Goal: Go to known website: Access a specific website the user already knows

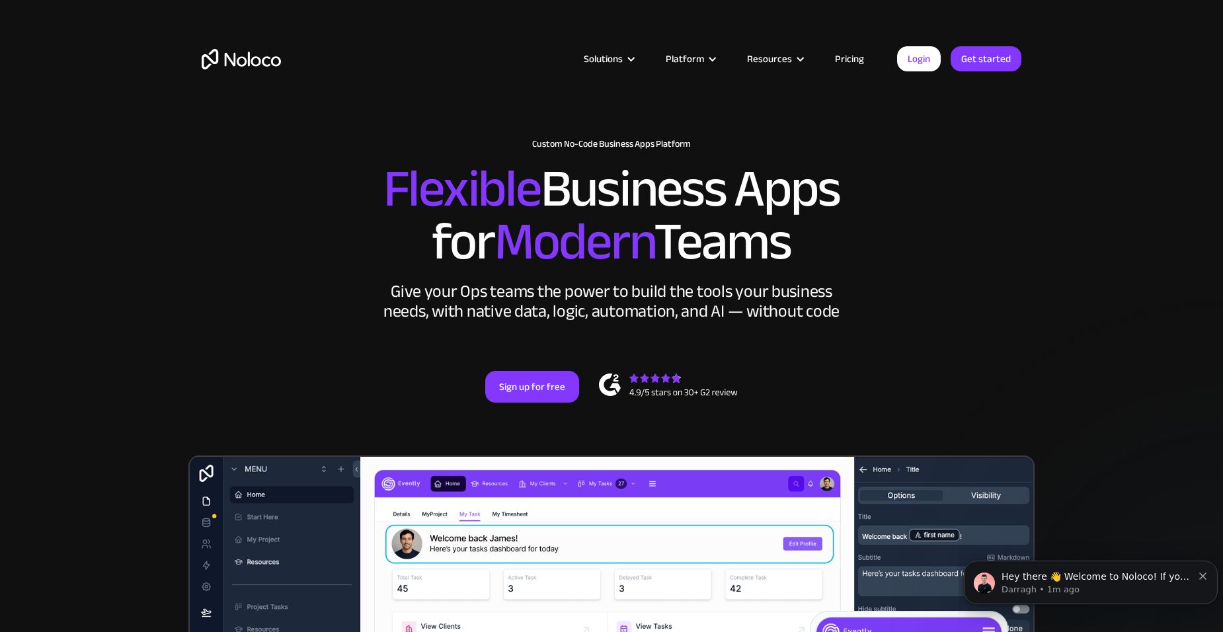
click at [1096, 229] on section "New: Connect Noloco to Stripe Custom No-Code Business Apps Platform Flexible Bu…" at bounding box center [611, 528] width 1223 height 1057
click at [905, 56] on link "Login" at bounding box center [919, 58] width 44 height 25
click at [921, 57] on link "Login" at bounding box center [919, 58] width 44 height 25
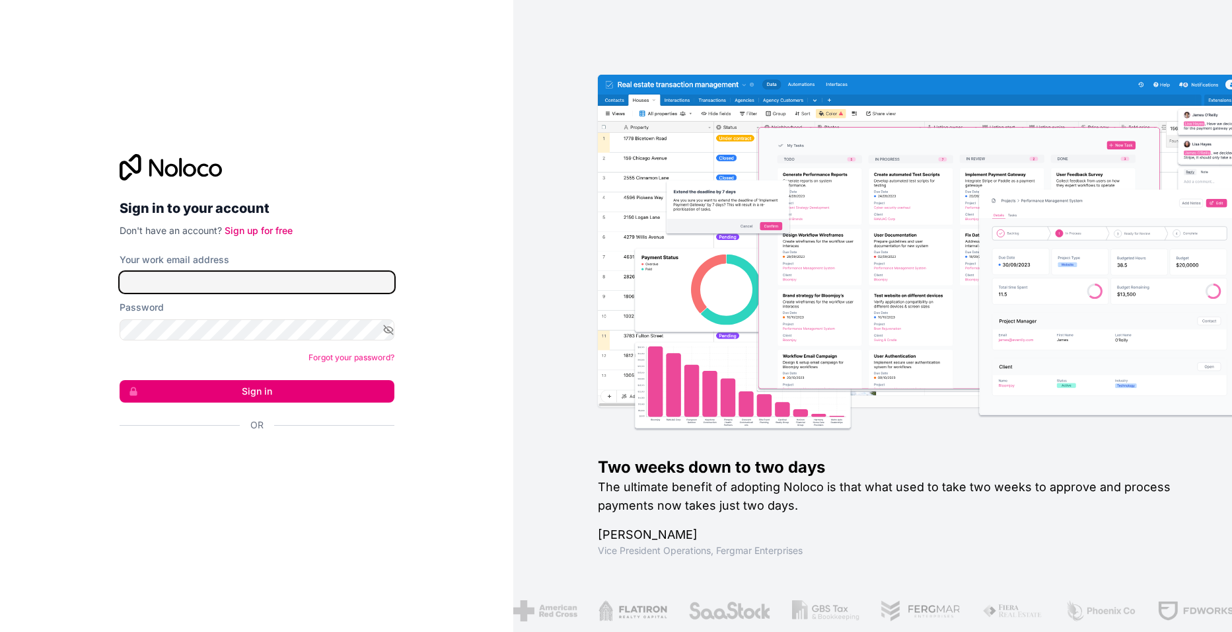
click at [219, 276] on input "Your work email address" at bounding box center [257, 282] width 275 height 21
type input "L"
type input "[PERSON_NAME][EMAIL_ADDRESS][PERSON_NAME][DOMAIN_NAME]"
click at [273, 381] on button "Sign in" at bounding box center [257, 391] width 275 height 22
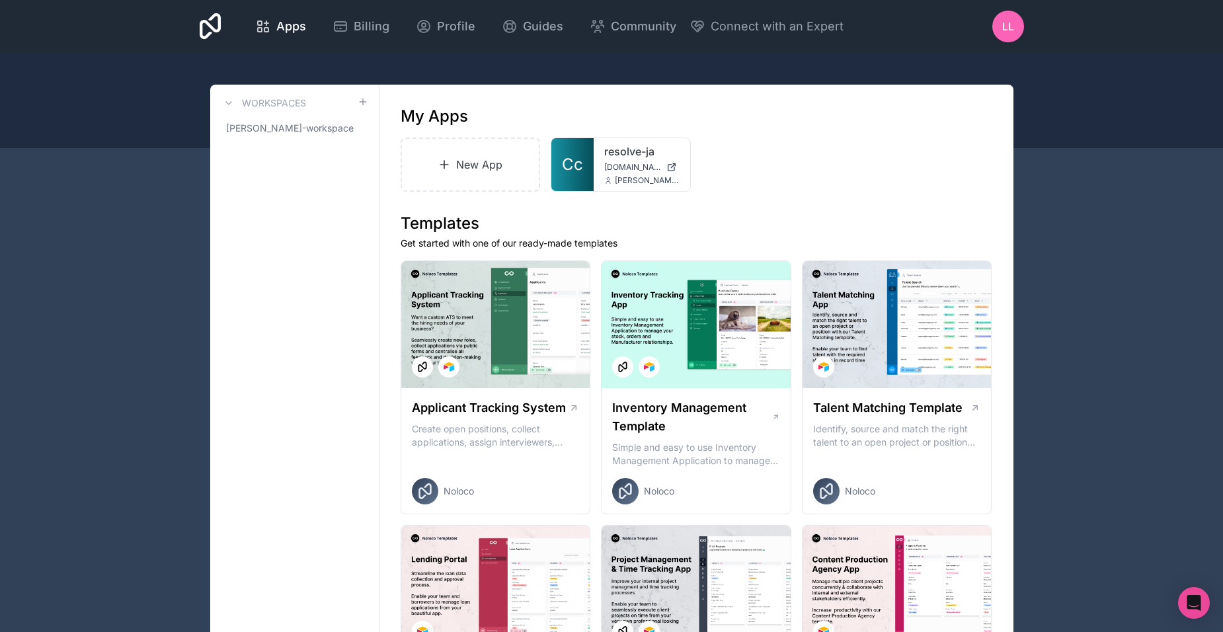
click at [623, 150] on link "resolve-ja" at bounding box center [641, 151] width 75 height 16
